Goal: Find specific page/section: Find specific page/section

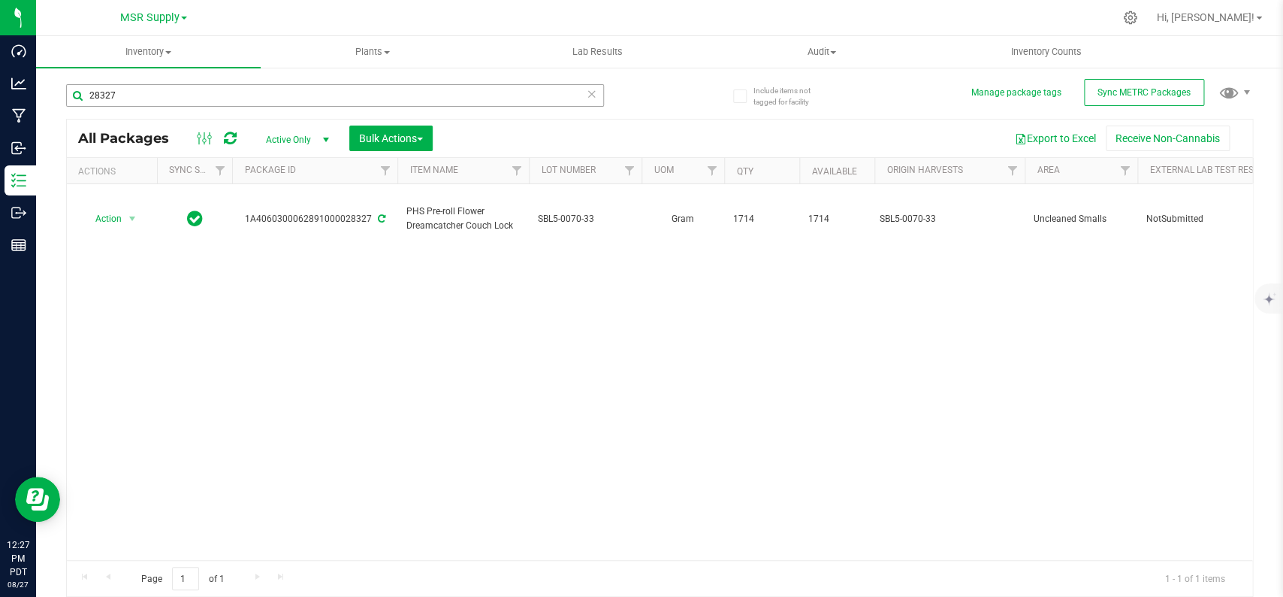
click at [600, 91] on input "28327" at bounding box center [335, 95] width 538 height 23
type input "28327"
click at [596, 93] on icon at bounding box center [592, 93] width 11 height 18
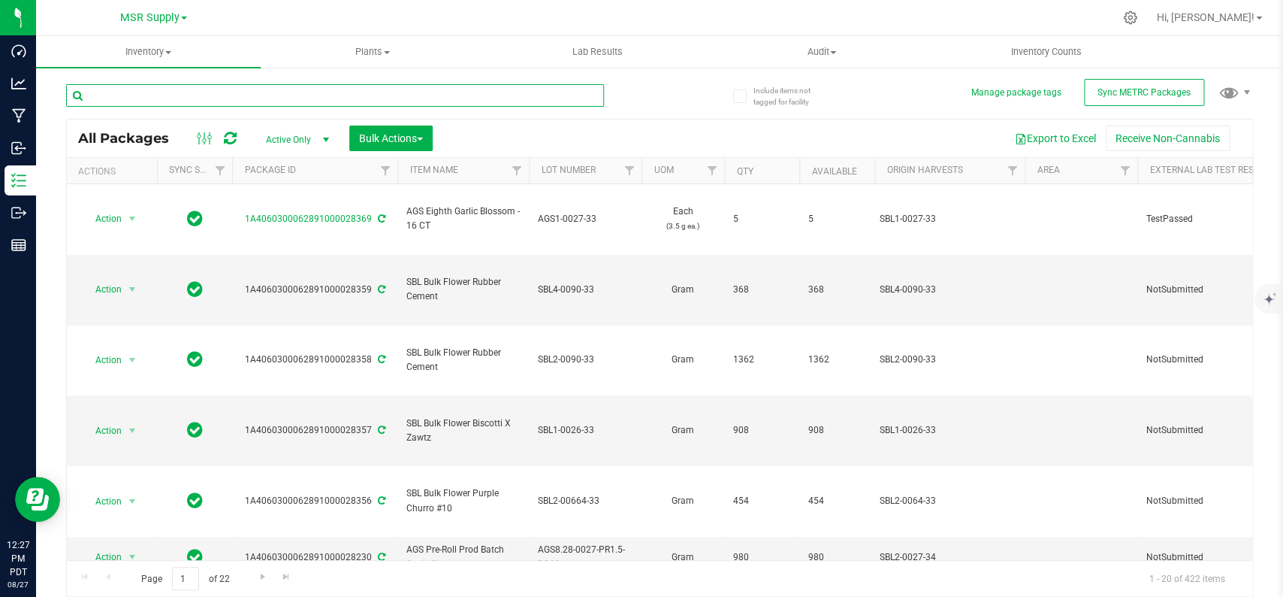
click at [592, 94] on input "text" at bounding box center [335, 95] width 538 height 23
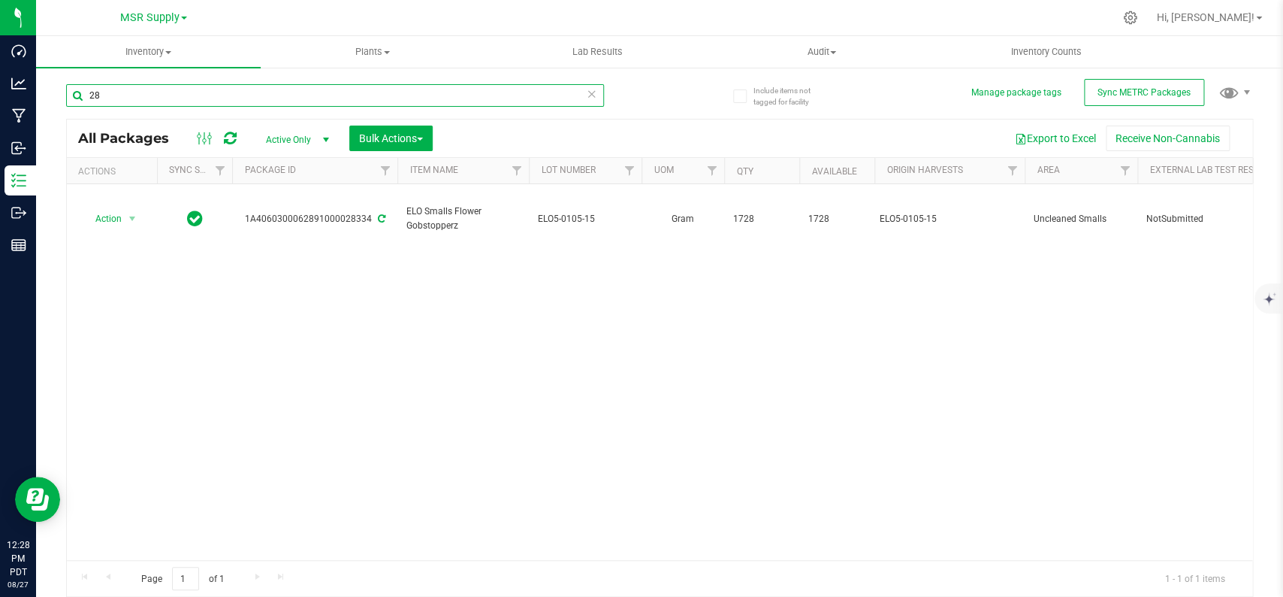
type input "2"
type input "28332"
click at [592, 95] on icon at bounding box center [592, 93] width 11 height 18
